Goal: Information Seeking & Learning: Learn about a topic

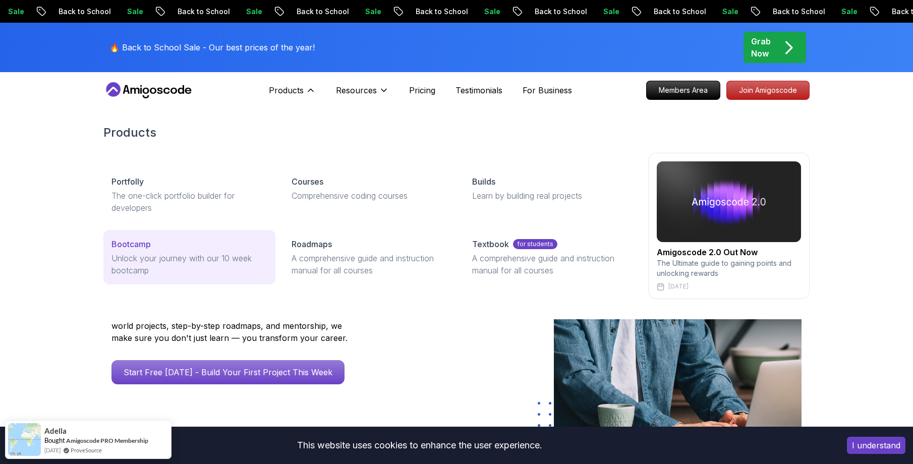
click at [136, 244] on p "Bootcamp" at bounding box center [131, 244] width 39 height 12
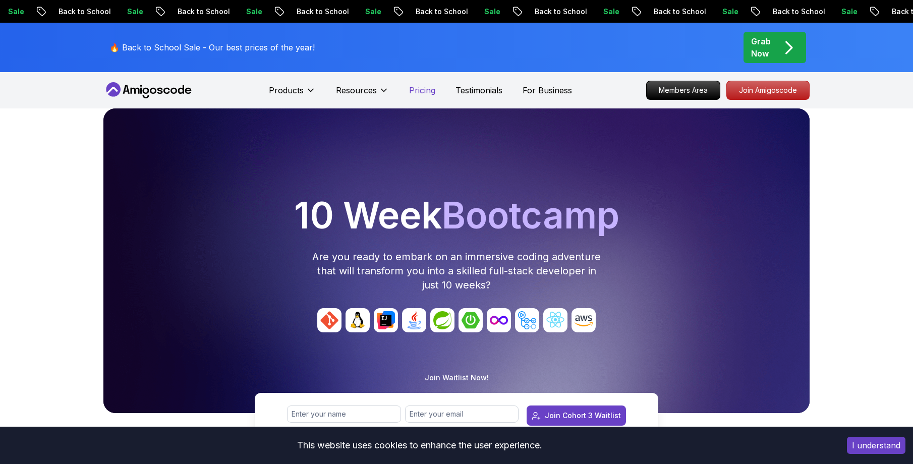
click at [427, 88] on p "Pricing" at bounding box center [422, 90] width 26 height 12
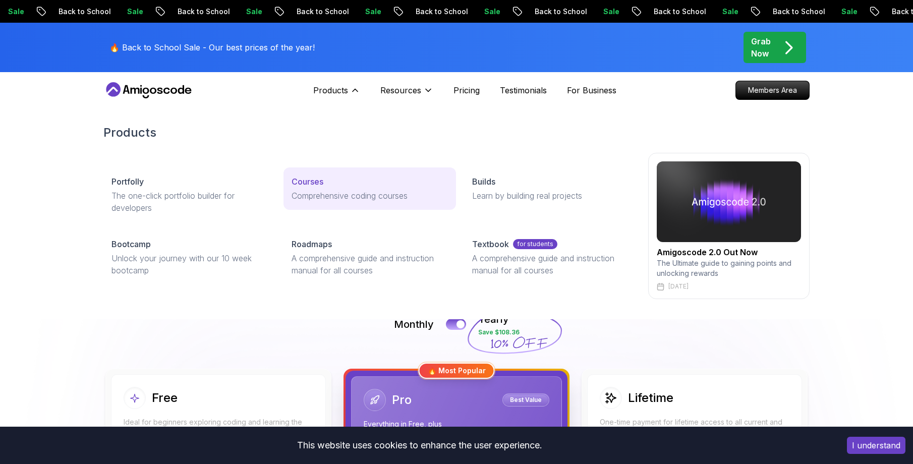
click at [321, 187] on p "Courses" at bounding box center [308, 182] width 32 height 12
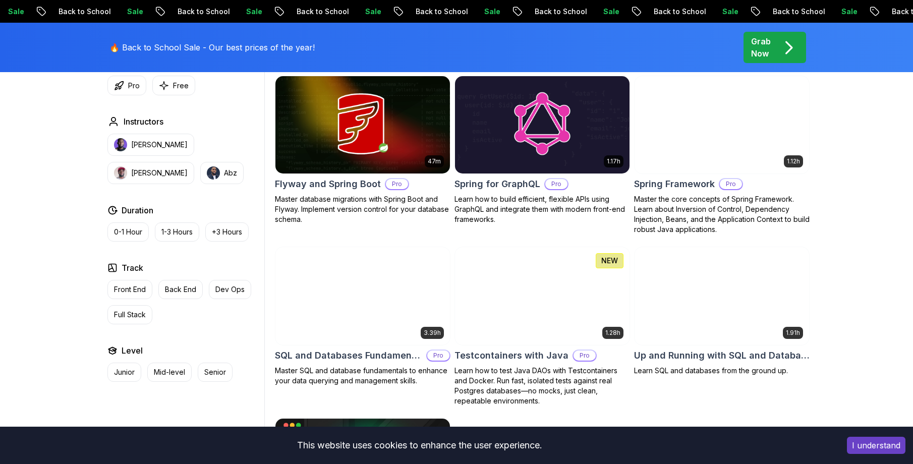
scroll to position [2563, 0]
